Goal: Task Accomplishment & Management: Use online tool/utility

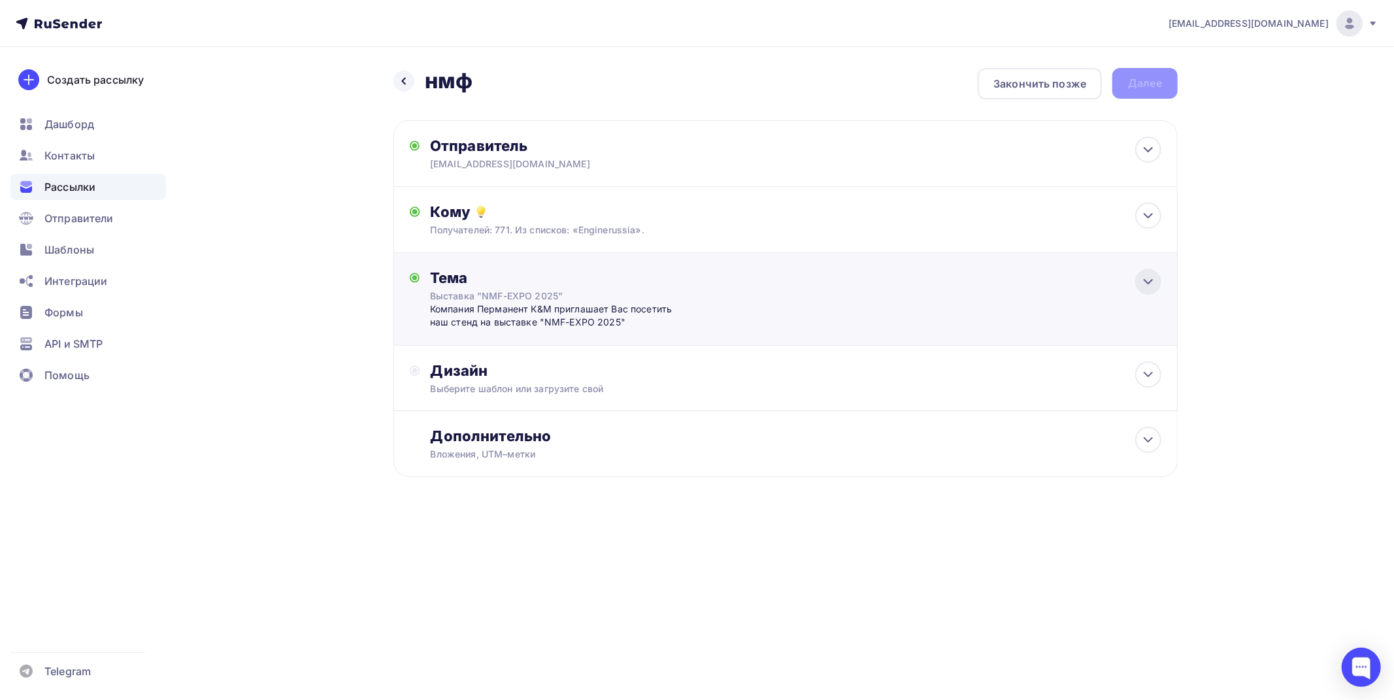
click at [1153, 278] on icon at bounding box center [1149, 282] width 16 height 16
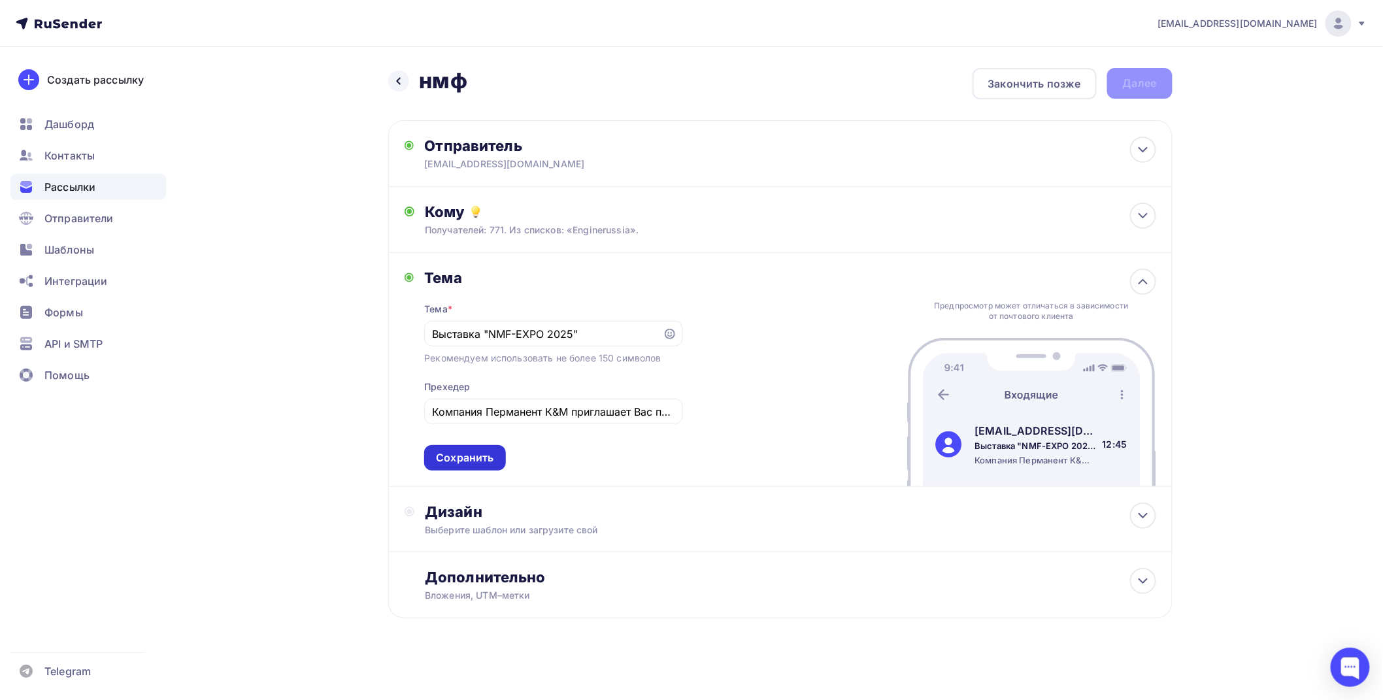
click at [479, 460] on div "Сохранить" at bounding box center [465, 457] width 58 height 15
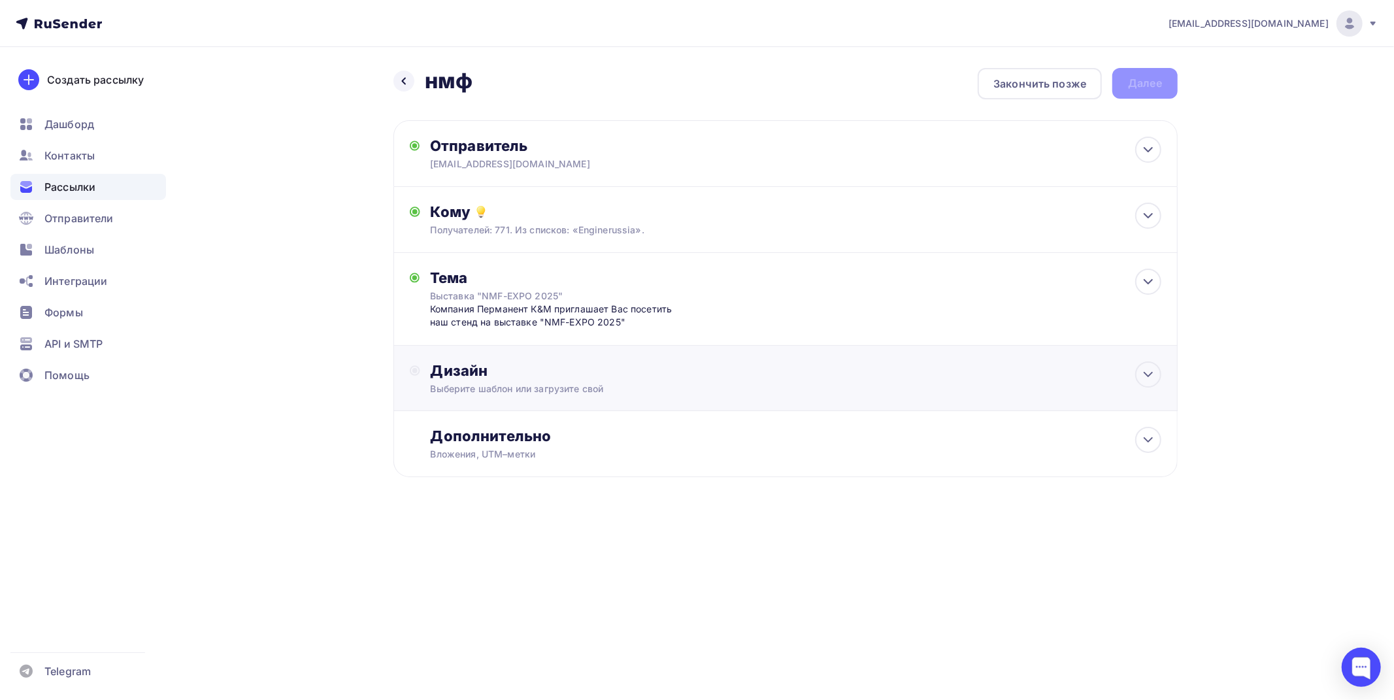
click at [507, 362] on div "Дизайн" at bounding box center [796, 371] width 731 height 18
click at [488, 428] on div "Выбрать шаблон" at bounding box center [488, 423] width 91 height 15
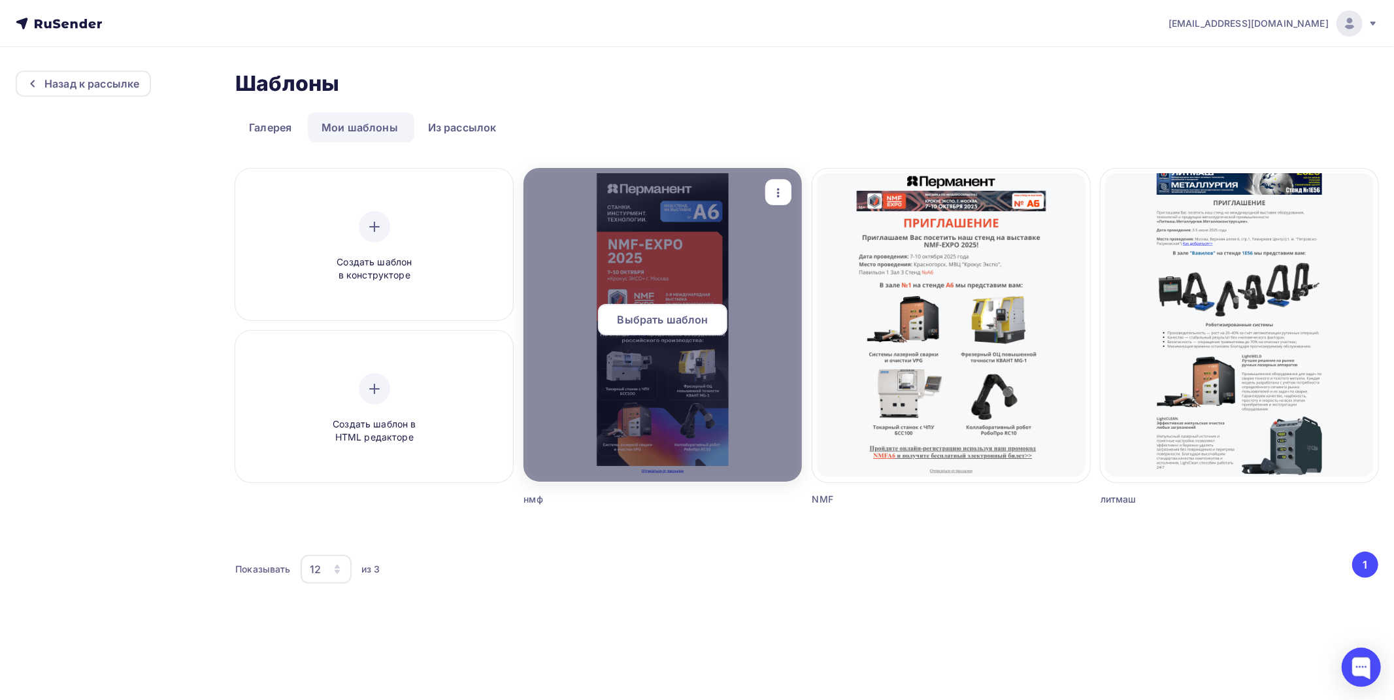
click at [684, 328] on div "Выбрать шаблон" at bounding box center [662, 319] width 129 height 31
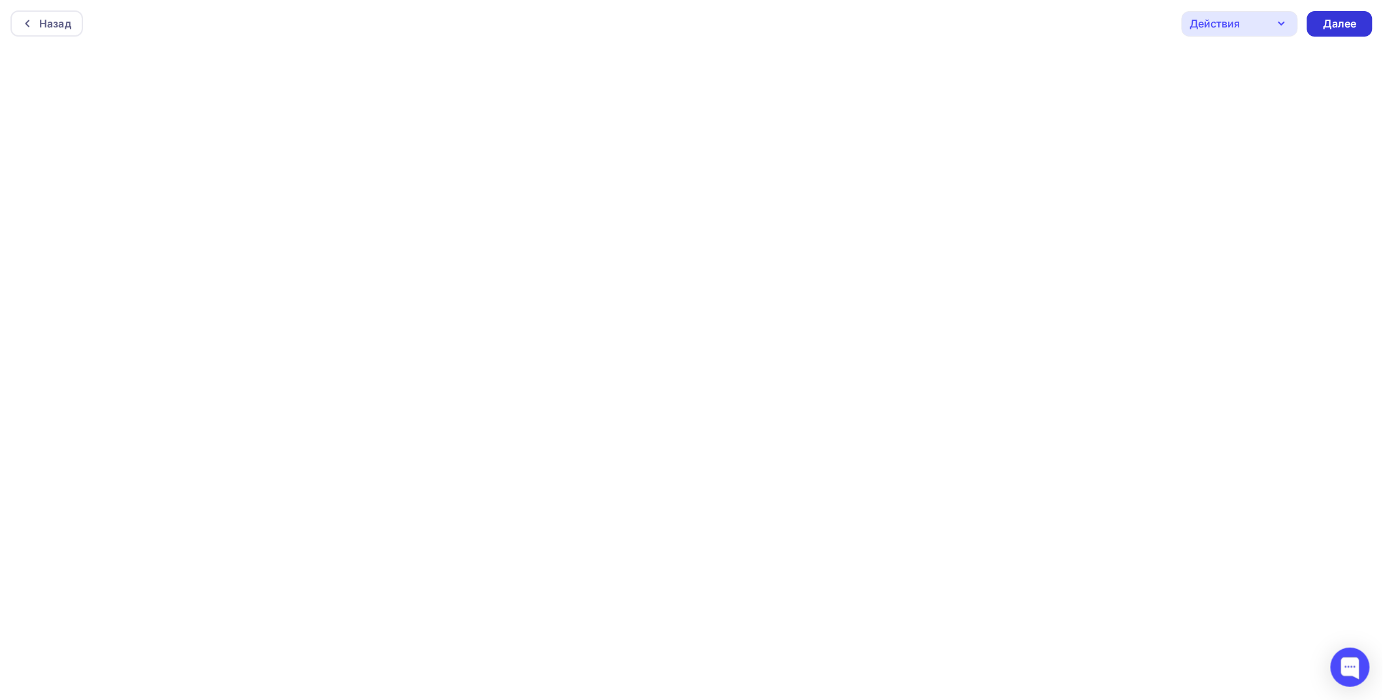
click at [1325, 29] on div "Далее" at bounding box center [1340, 23] width 34 height 15
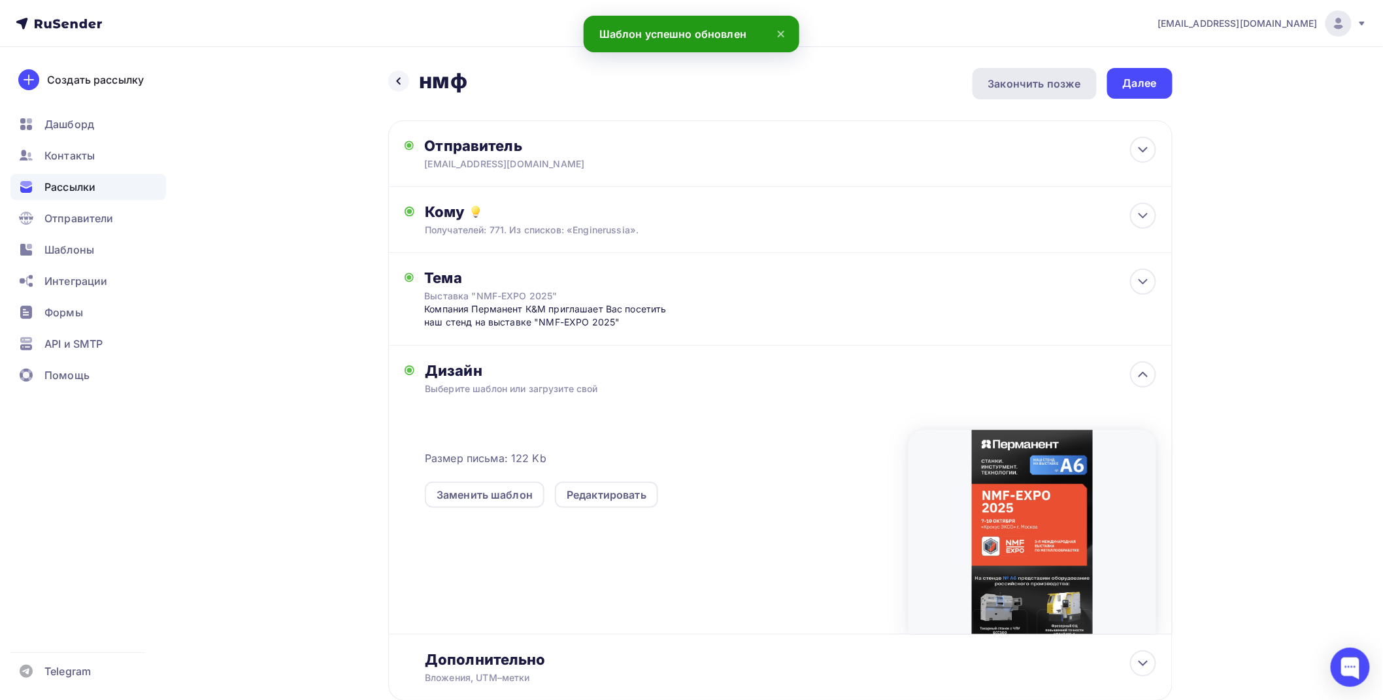
click at [1030, 82] on div "Закончить позже" at bounding box center [1034, 84] width 93 height 16
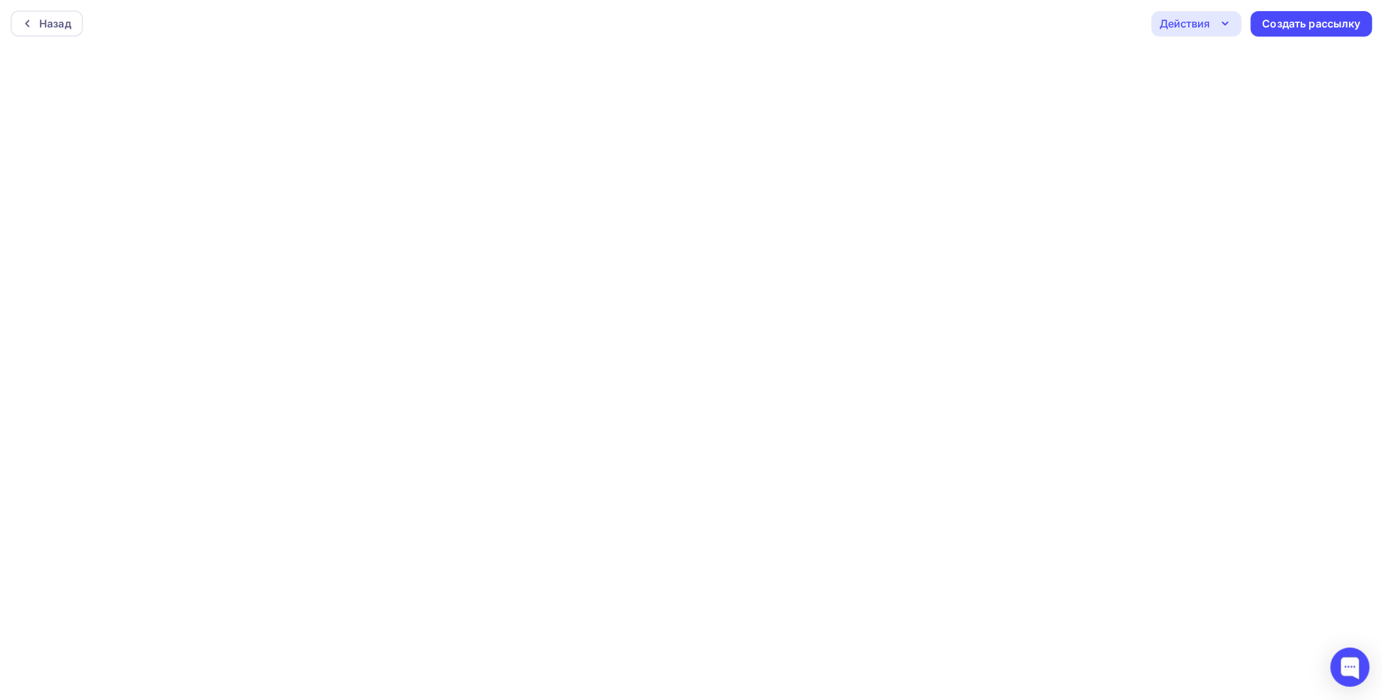
scroll to position [3, 0]
click at [876, 33] on div "Назад Действия Отправить тестовое письмо Предпросмотр Сохранить в Мои шаблоны В…" at bounding box center [691, 20] width 1383 height 47
click at [869, 42] on div "Назад Действия Отправить тестовое письмо Предпросмотр Сохранить в Мои шаблоны В…" at bounding box center [691, 20] width 1383 height 47
click at [1226, 18] on icon "button" at bounding box center [1226, 24] width 16 height 16
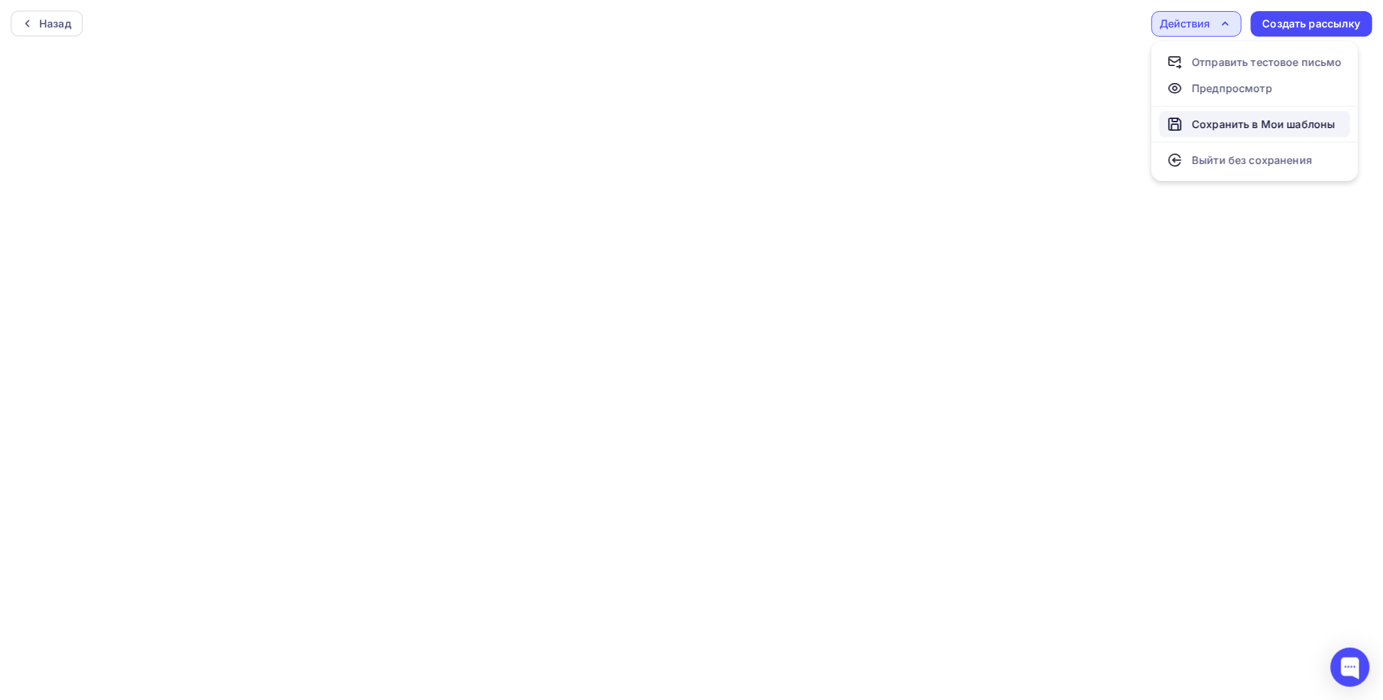
click at [1225, 121] on div "Сохранить в Мои шаблоны" at bounding box center [1263, 124] width 143 height 16
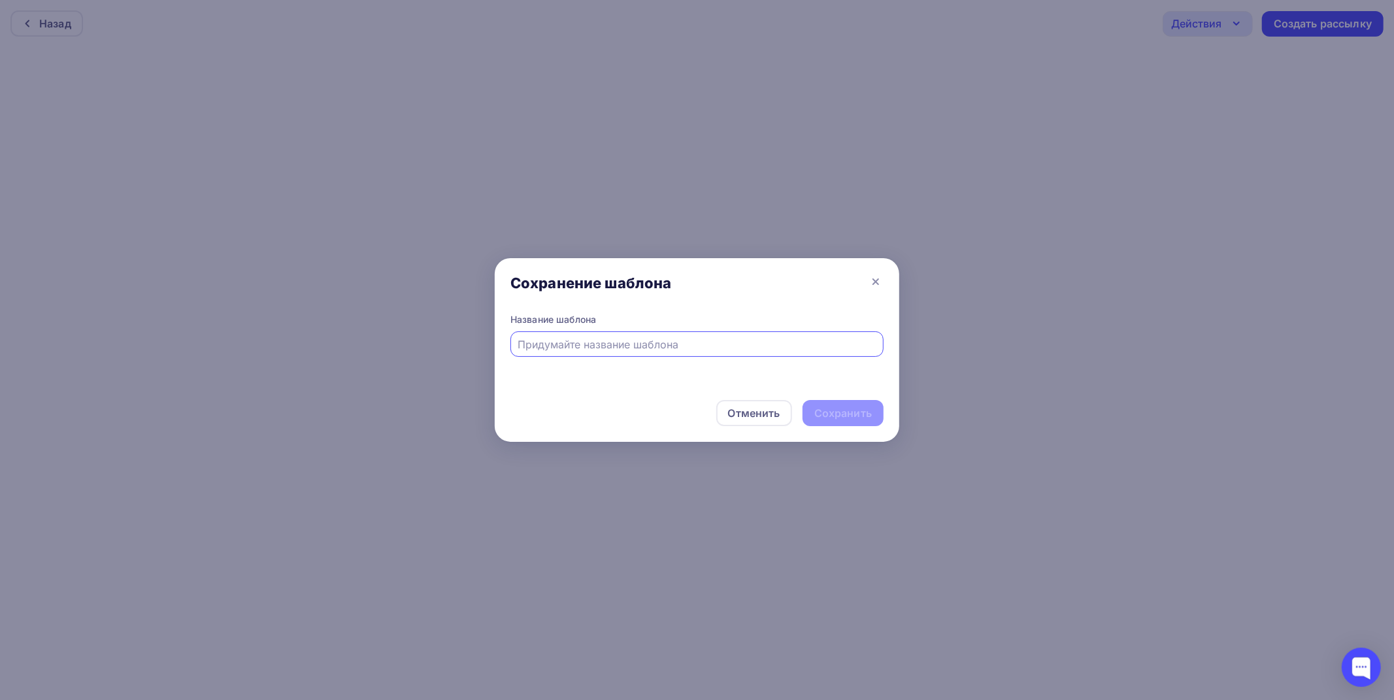
click at [779, 345] on input "text" at bounding box center [697, 345] width 358 height 16
type input "нмф"
click at [837, 409] on div "Сохранить" at bounding box center [844, 413] width 58 height 15
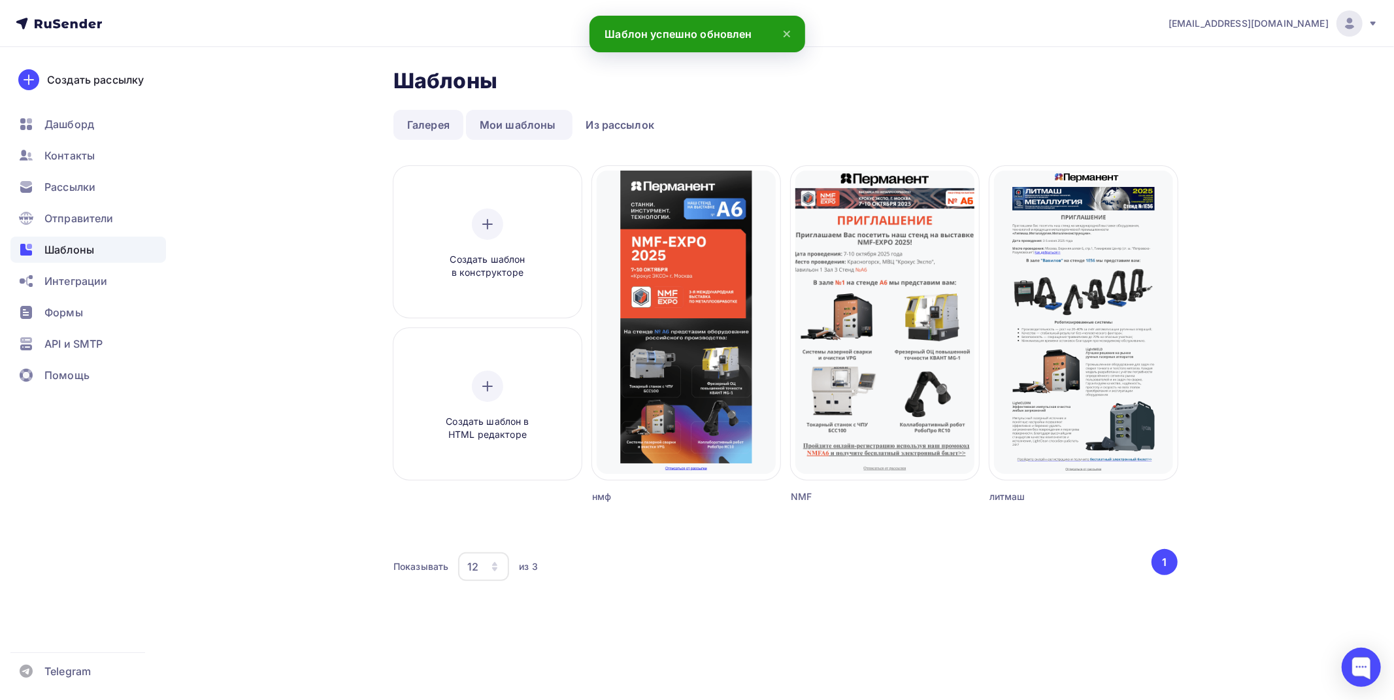
click at [439, 127] on link "Галерея" at bounding box center [429, 125] width 70 height 30
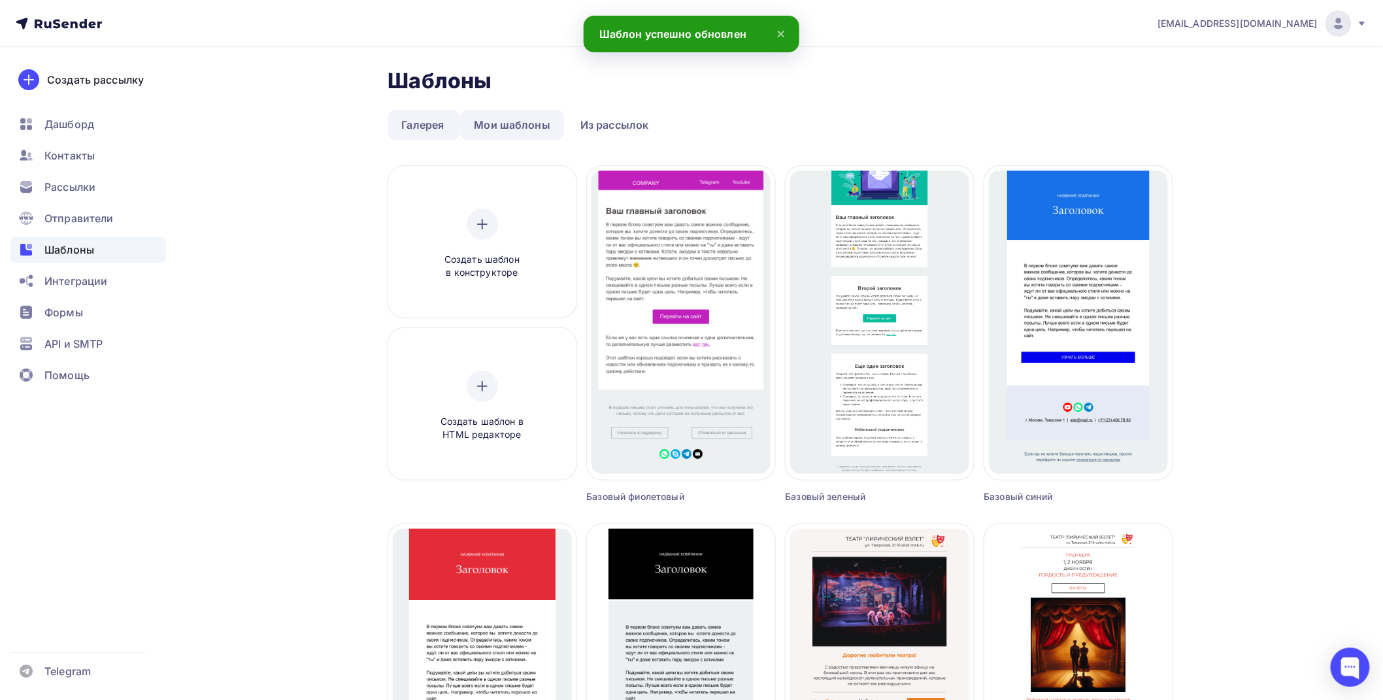
click at [500, 122] on link "Мои шаблоны" at bounding box center [512, 125] width 104 height 30
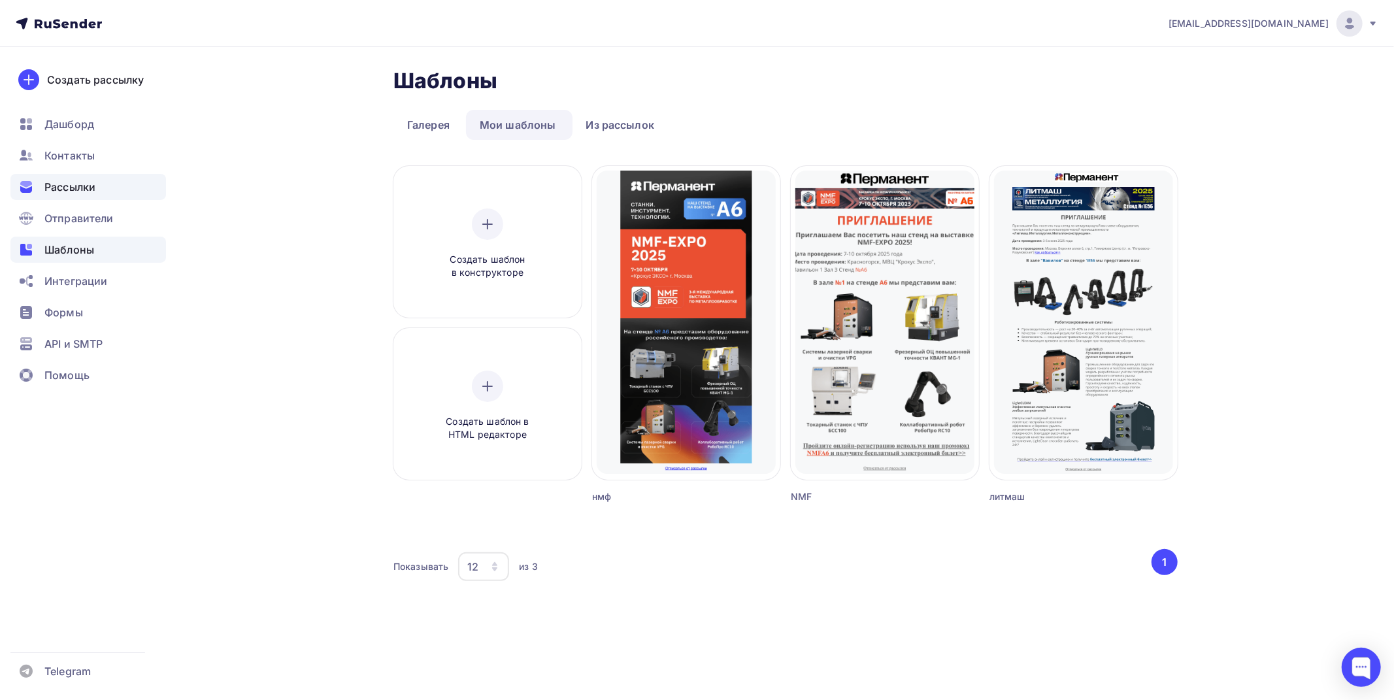
click at [76, 175] on div "Рассылки" at bounding box center [88, 187] width 156 height 26
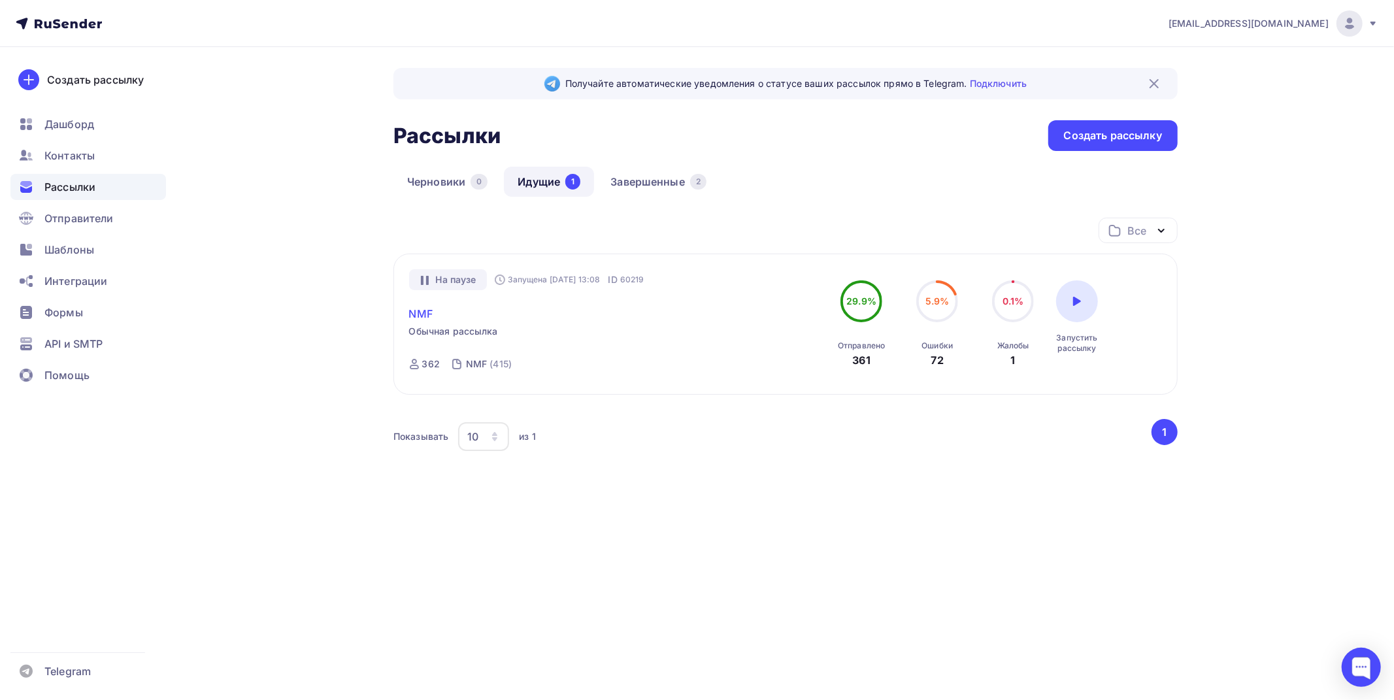
click at [426, 312] on link "NMF" at bounding box center [421, 314] width 24 height 16
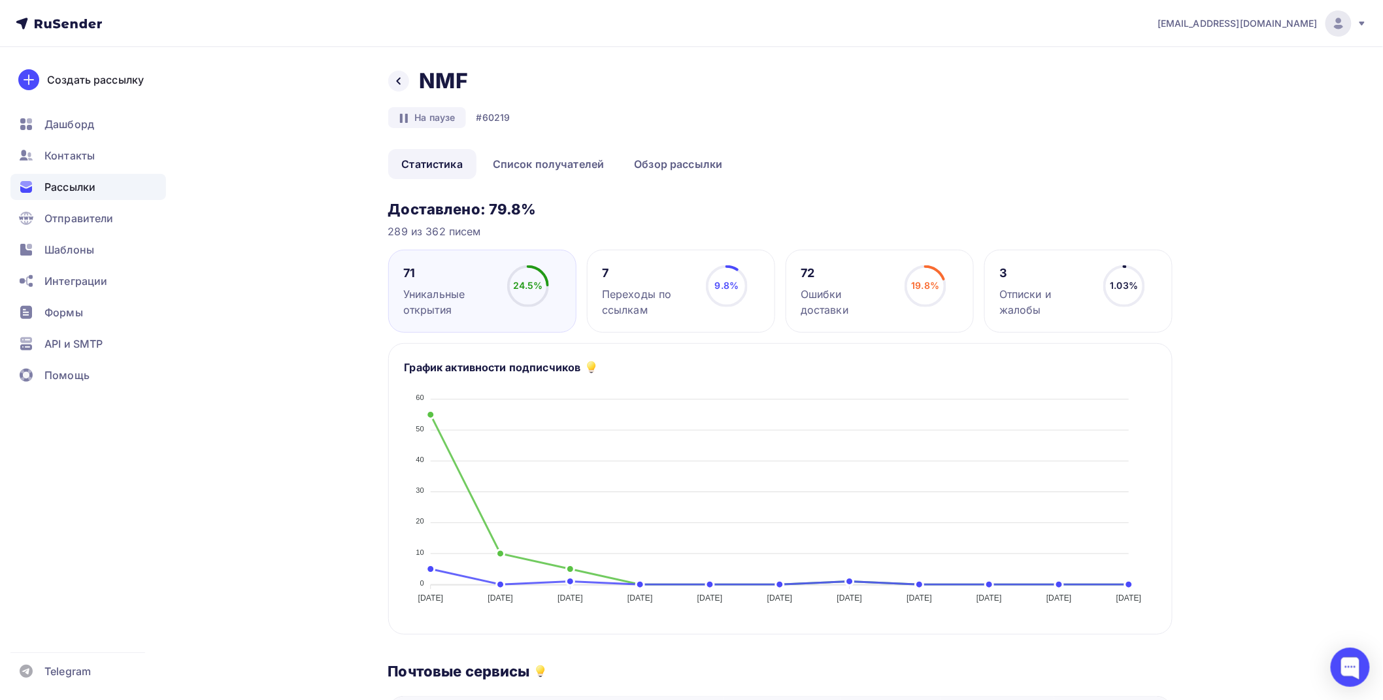
scroll to position [145, 0]
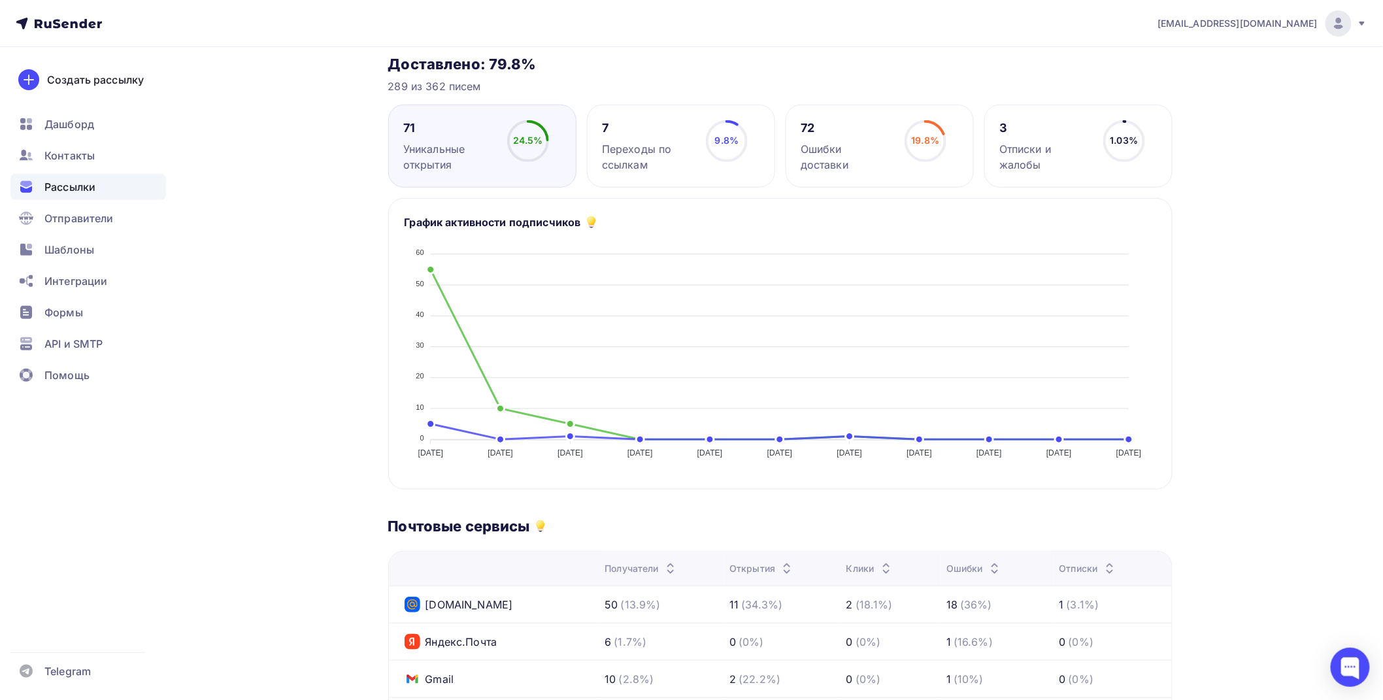
click at [134, 195] on div "Рассылки" at bounding box center [88, 187] width 156 height 26
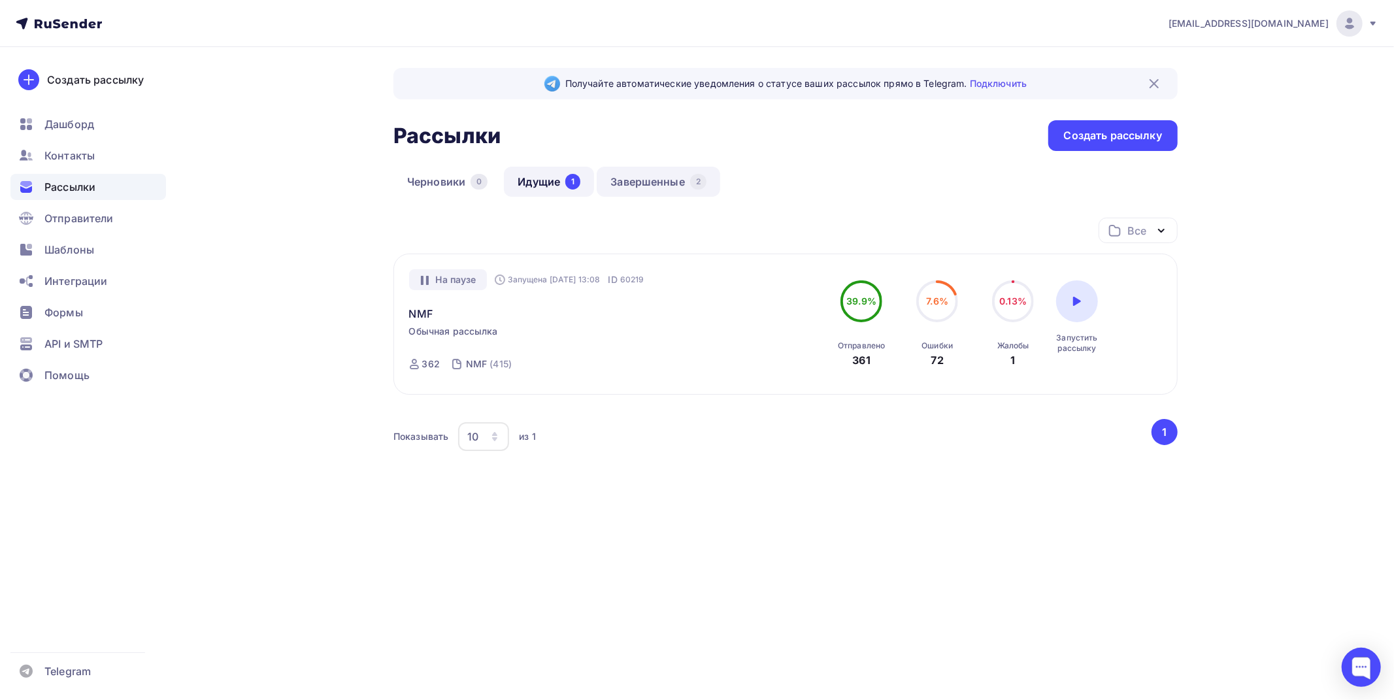
click at [696, 195] on link "Завершенные 2" at bounding box center [659, 182] width 124 height 30
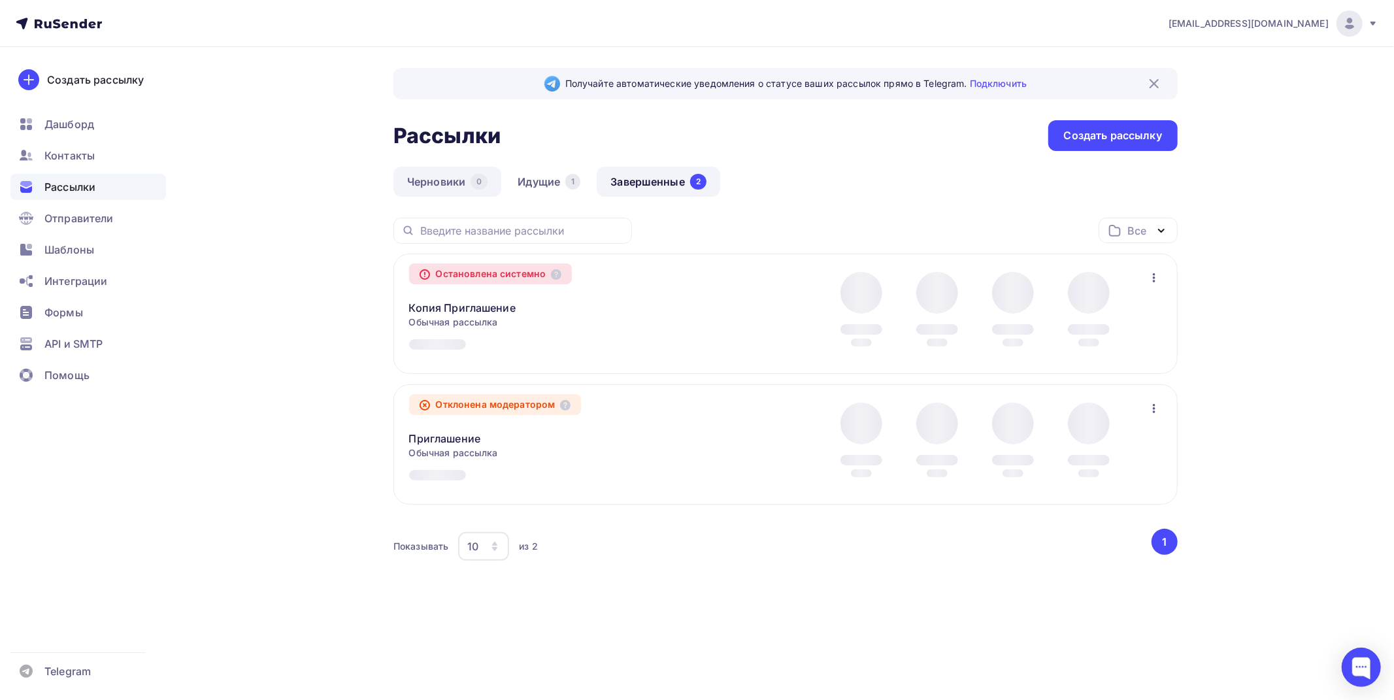
click at [445, 180] on link "Черновики 0" at bounding box center [448, 182] width 108 height 30
